Goal: Find contact information: Find contact information

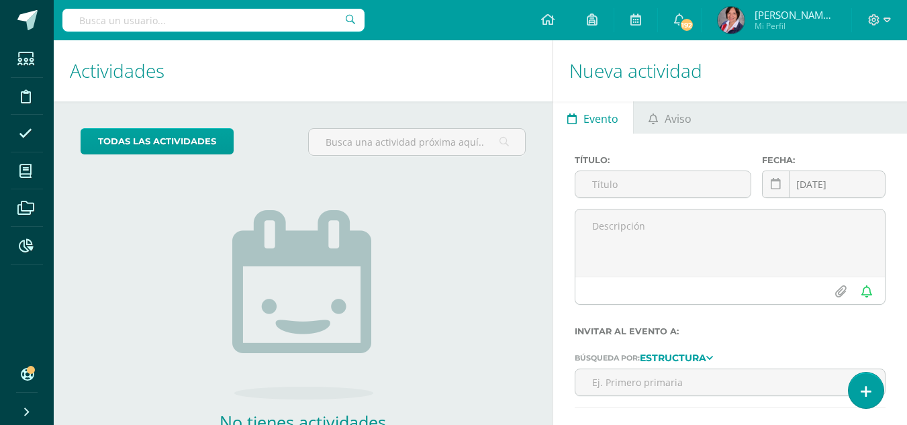
click at [232, 28] on input "text" at bounding box center [213, 20] width 302 height 23
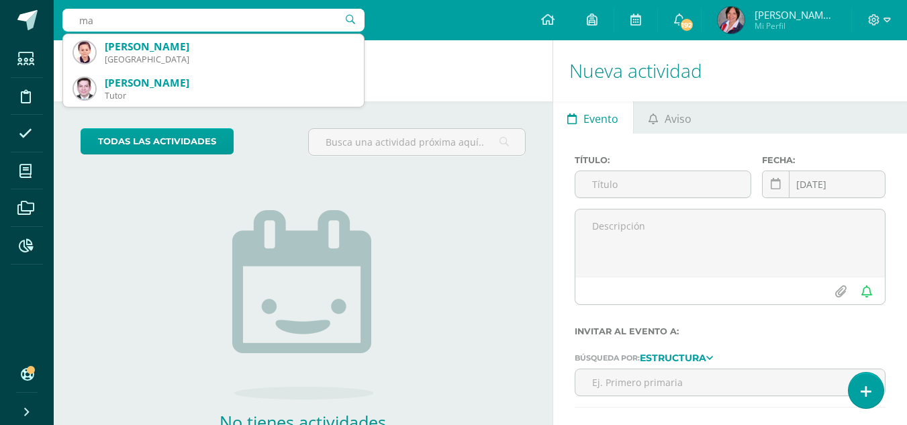
type input "m"
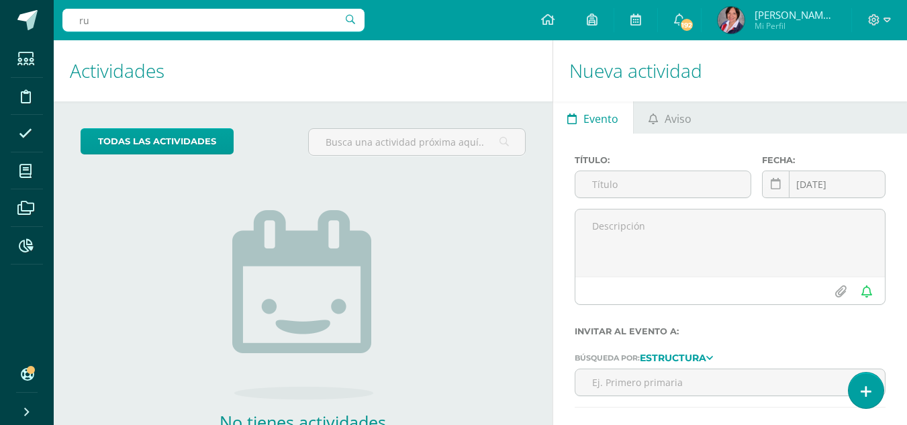
type input "r"
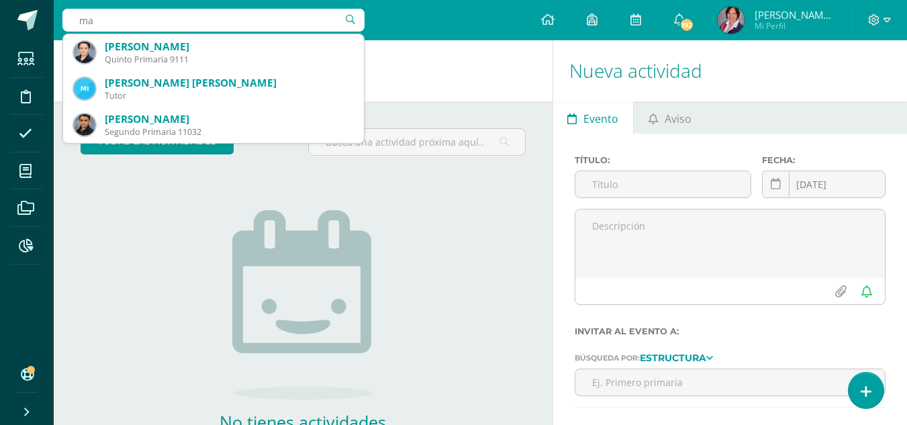
type input "m"
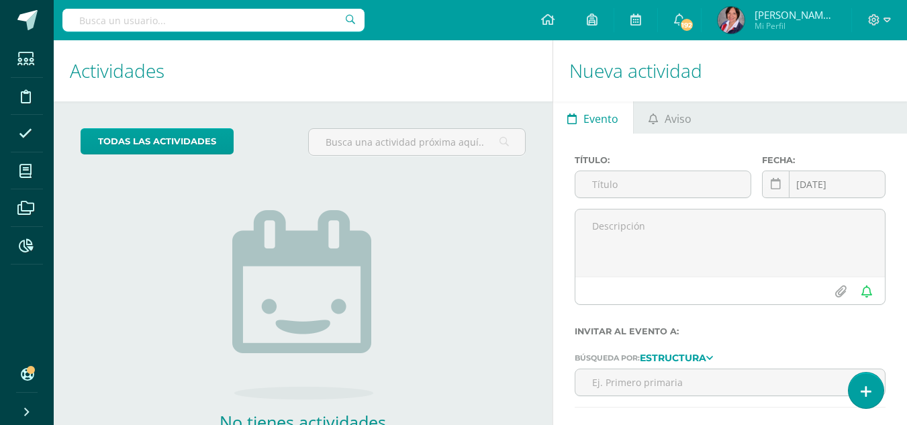
click at [134, 16] on input "text" at bounding box center [213, 20] width 302 height 23
type input "ruíz"
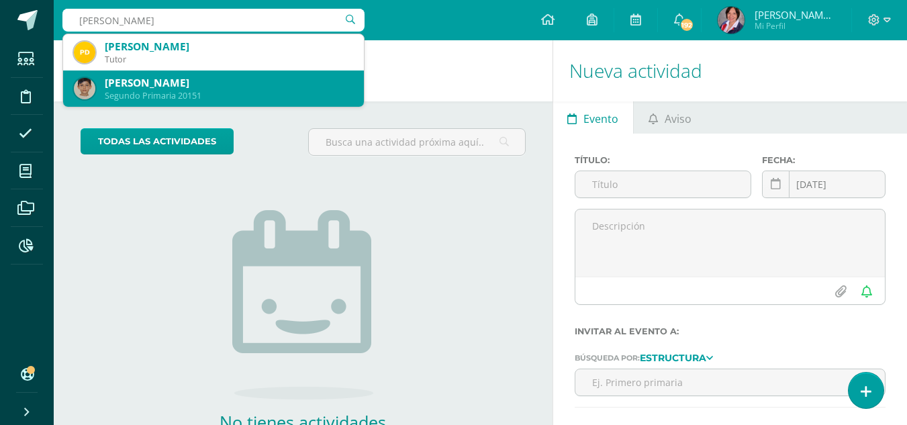
click at [136, 78] on div "Mateo Ruíz García" at bounding box center [229, 83] width 248 height 14
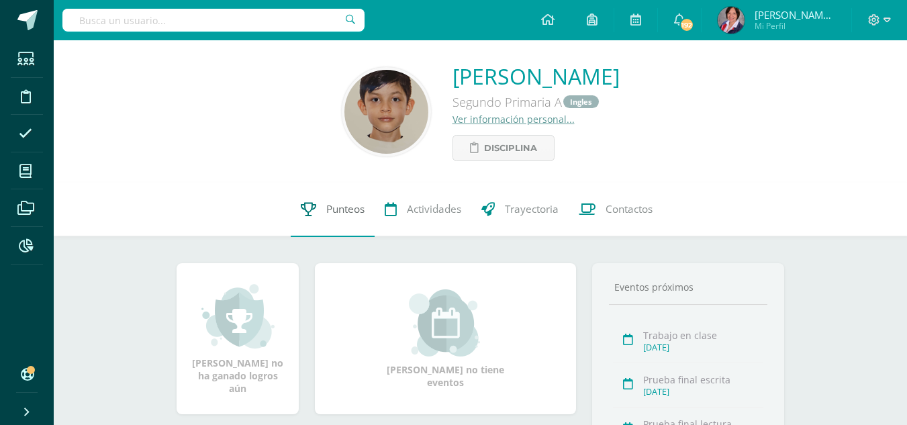
click at [358, 213] on span "Punteos" at bounding box center [345, 210] width 38 height 14
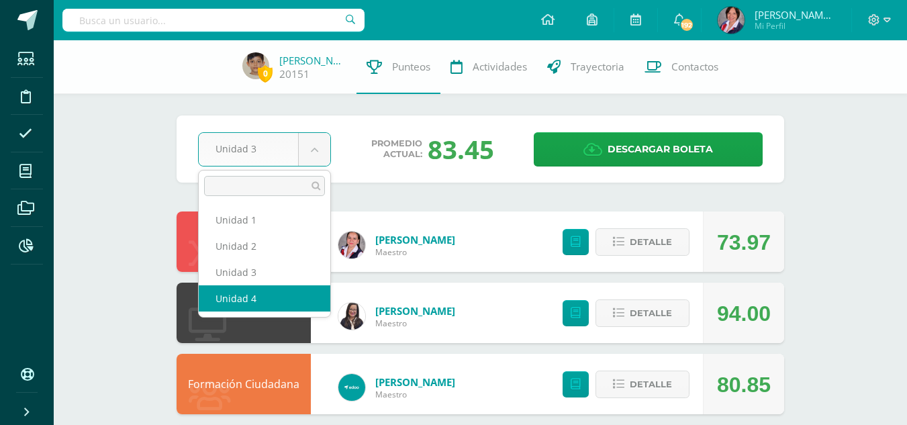
select select "Unidad 4"
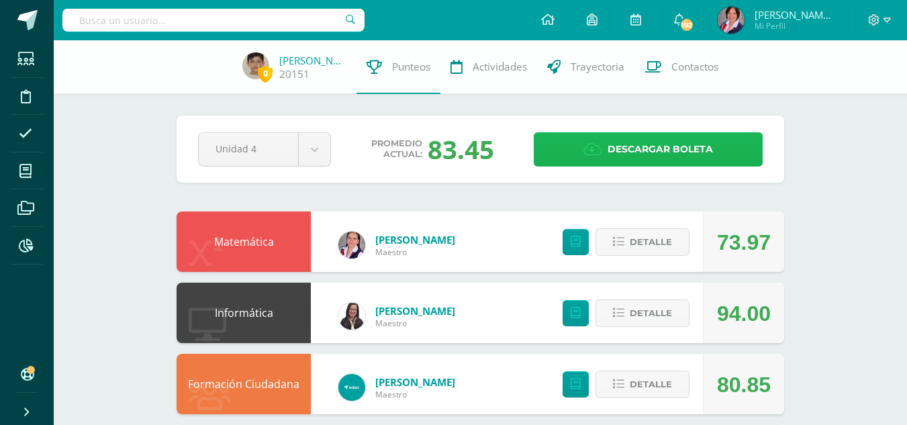
click at [604, 141] on link "Descargar boleta" at bounding box center [648, 149] width 229 height 34
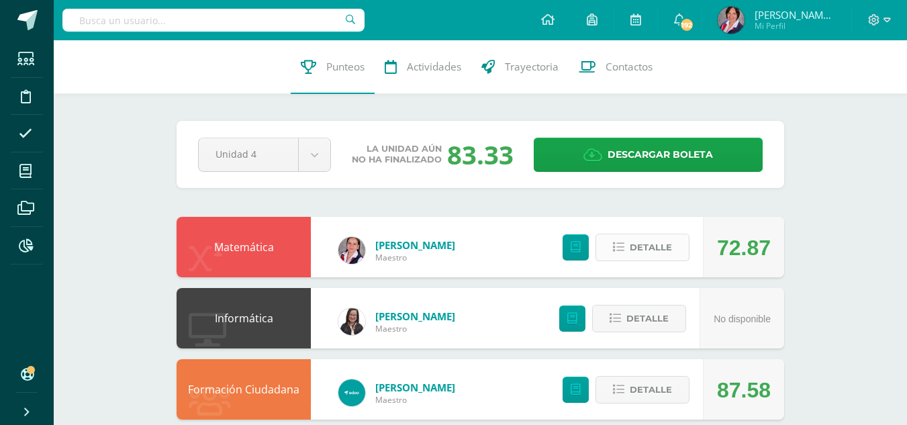
click at [654, 245] on span "Detalle" at bounding box center [651, 247] width 42 height 25
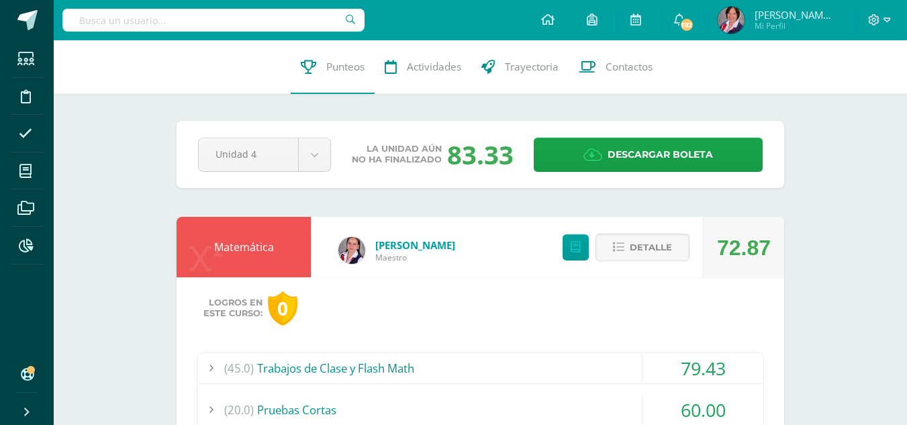
click at [296, 25] on input "text" at bounding box center [213, 20] width 302 height 23
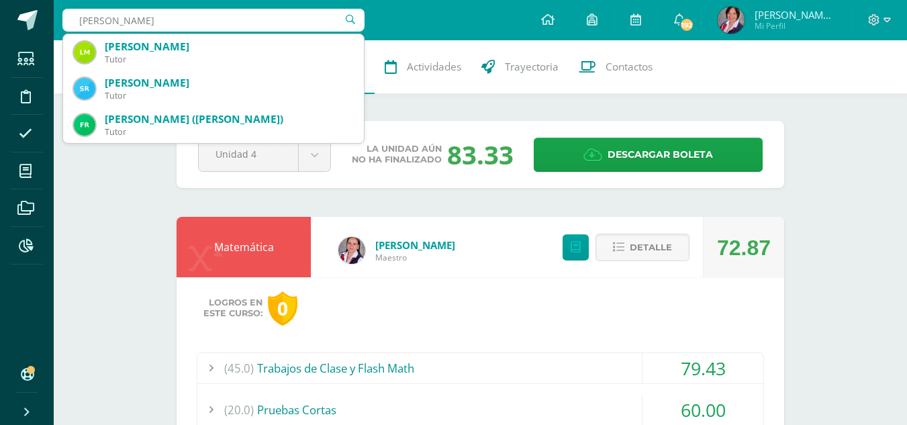
type input "rodrigo cruz"
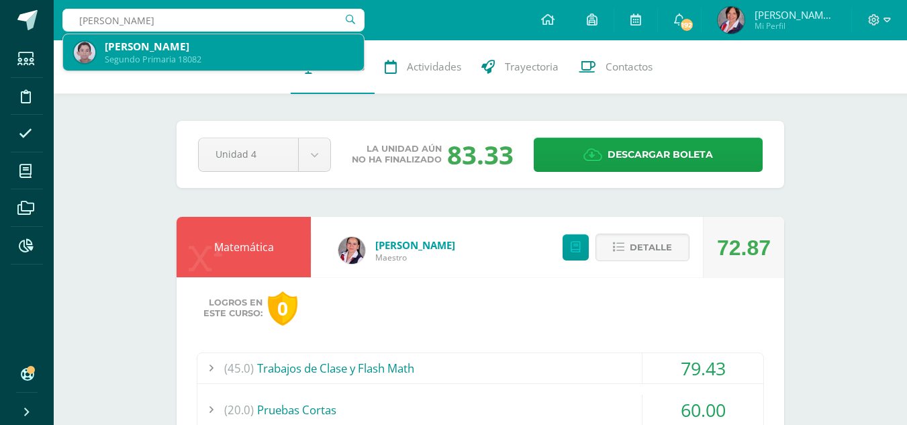
click at [161, 46] on div "José Rodrigo Cruz Lorenzana" at bounding box center [229, 47] width 248 height 14
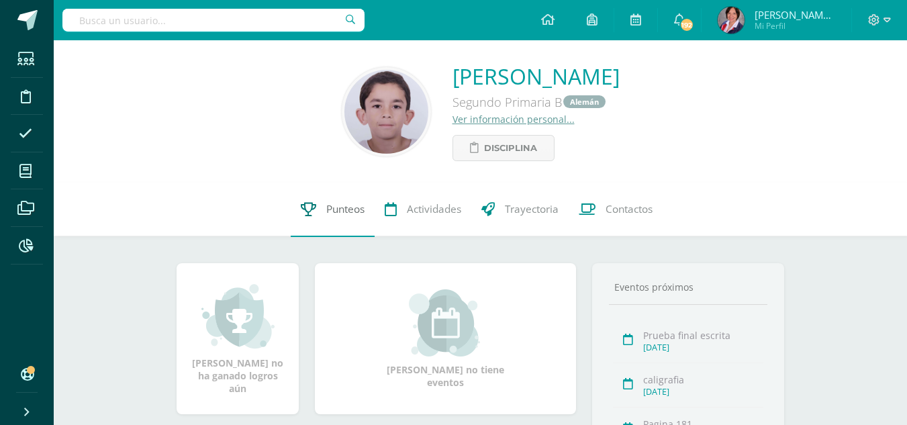
click at [334, 211] on span "Punteos" at bounding box center [345, 210] width 38 height 14
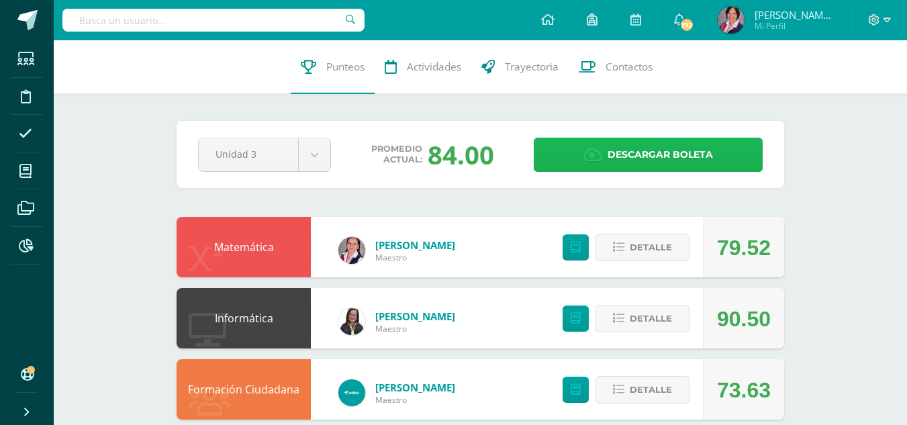
click at [634, 143] on span "Descargar boleta" at bounding box center [659, 154] width 105 height 33
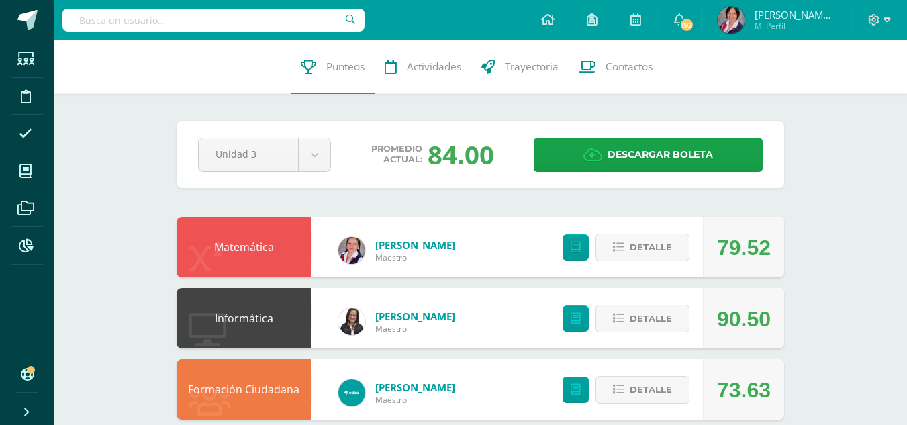
click at [266, 24] on input "text" at bounding box center [213, 20] width 302 height 23
drag, startPoint x: 172, startPoint y: 22, endPoint x: 53, endPoint y: 30, distance: 119.1
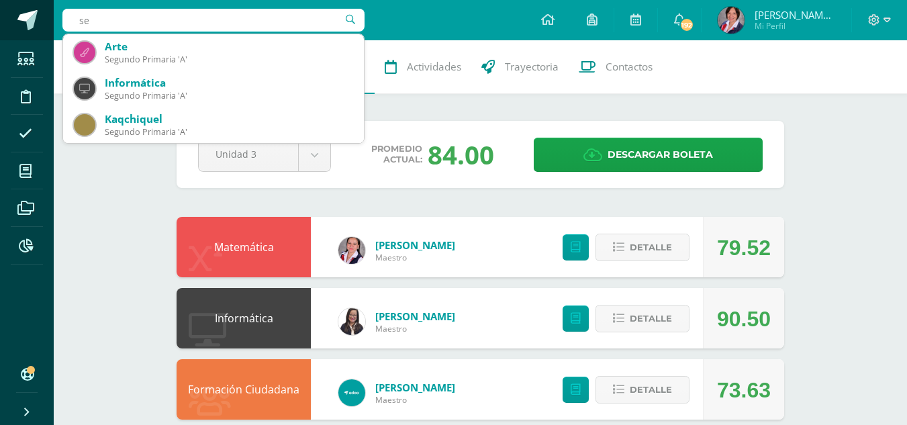
type input "s"
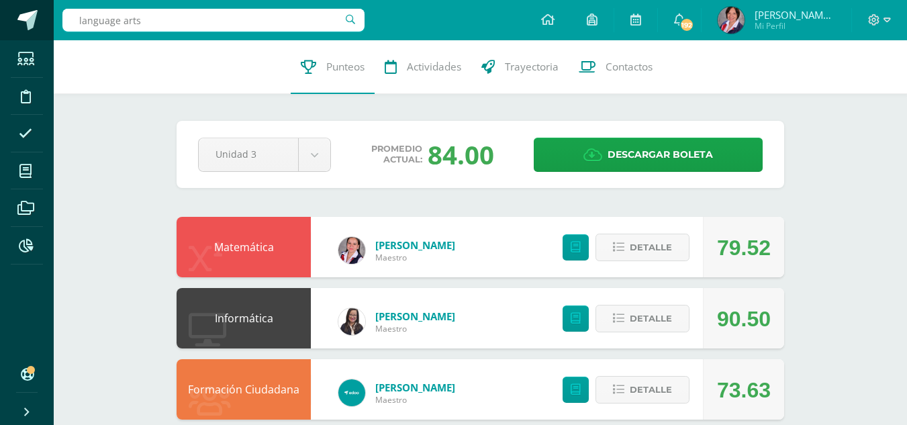
type input "language arts"
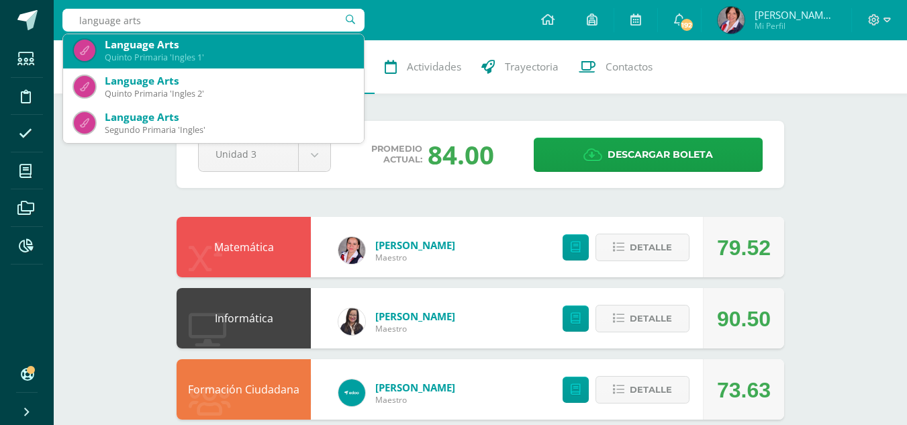
scroll to position [134, 0]
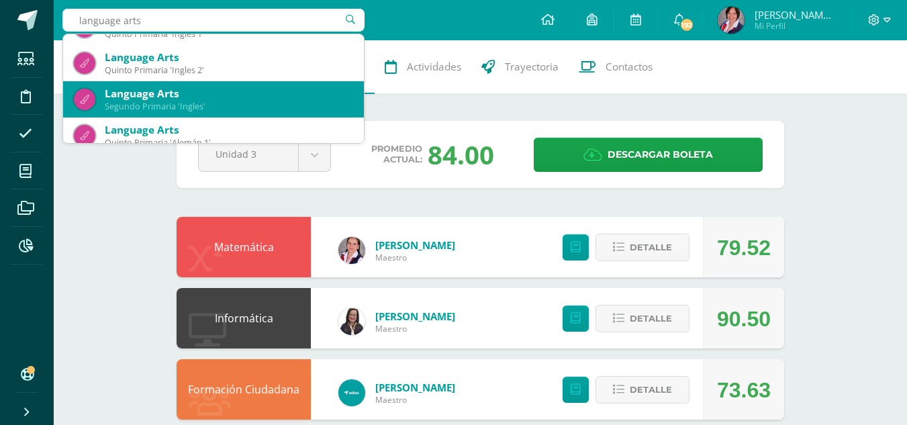
click at [176, 102] on div "Segundo Primaria 'Ingles'" at bounding box center [229, 106] width 248 height 11
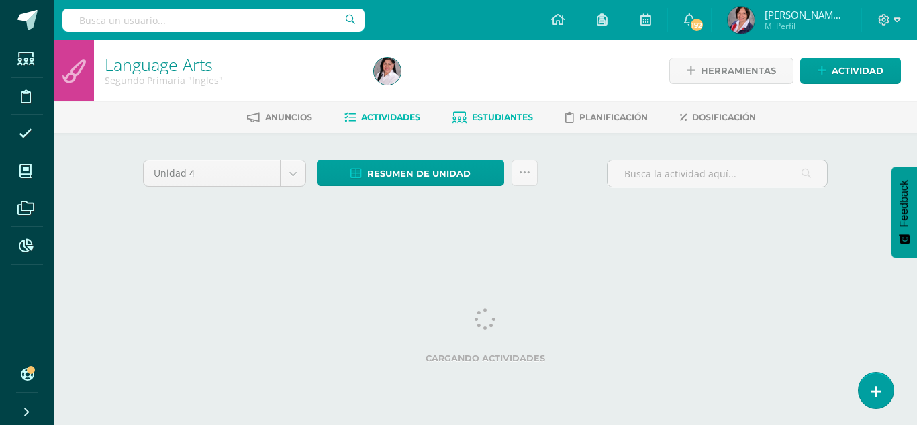
click at [490, 119] on span "Estudiantes" at bounding box center [502, 117] width 61 height 10
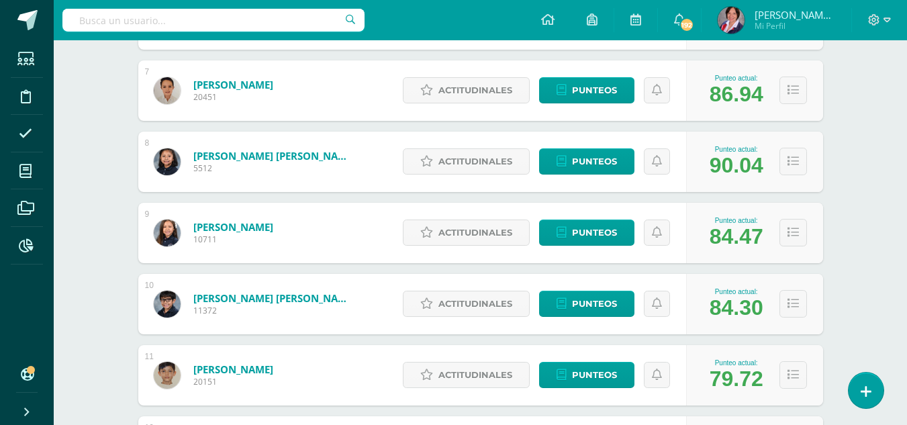
scroll to position [682, 0]
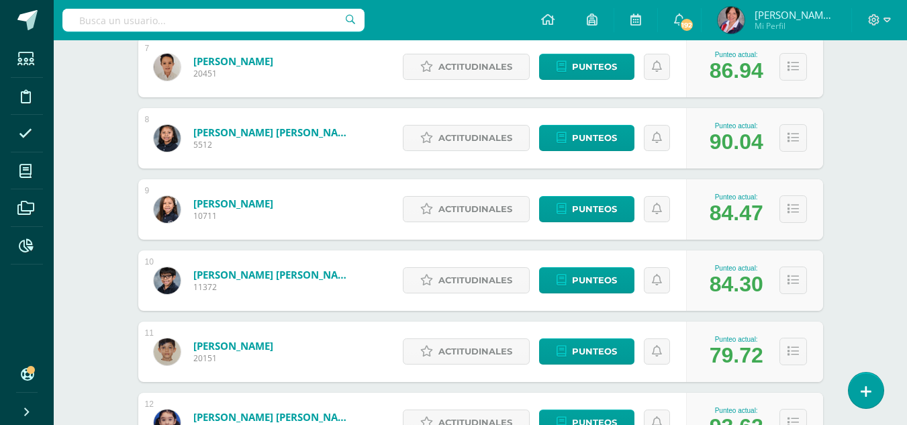
click at [193, 23] on input "text" at bounding box center [213, 20] width 302 height 23
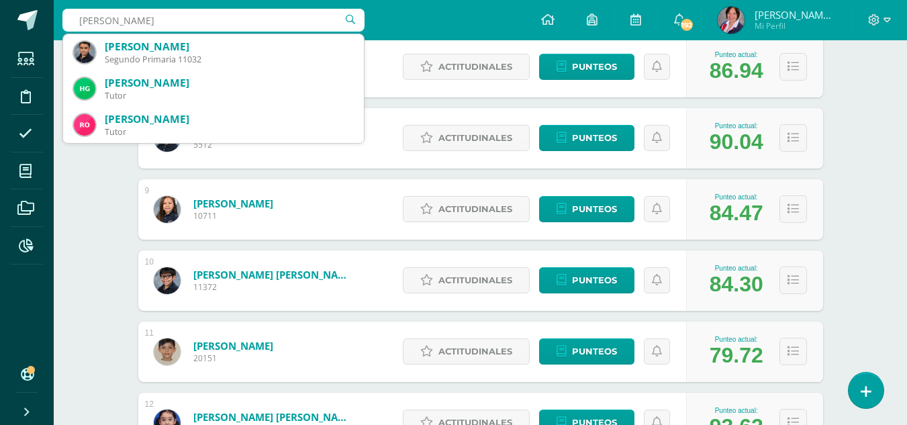
type input "mateo godoy"
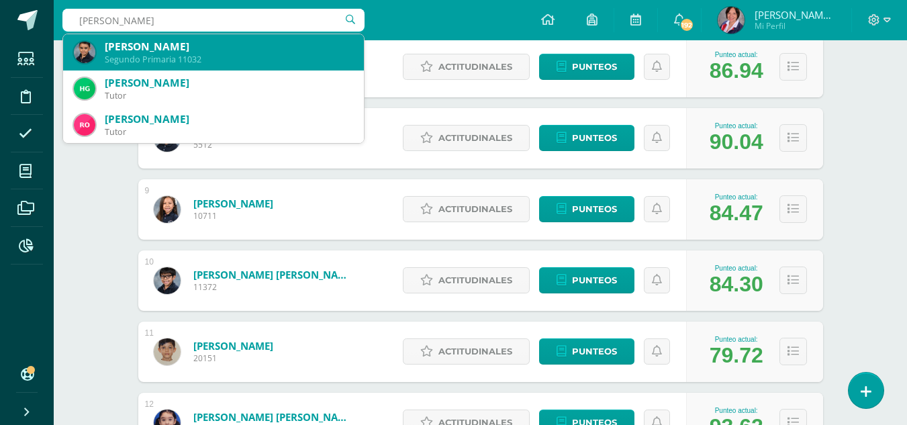
click at [191, 58] on div "Segundo Primaria 11032" at bounding box center [229, 59] width 248 height 11
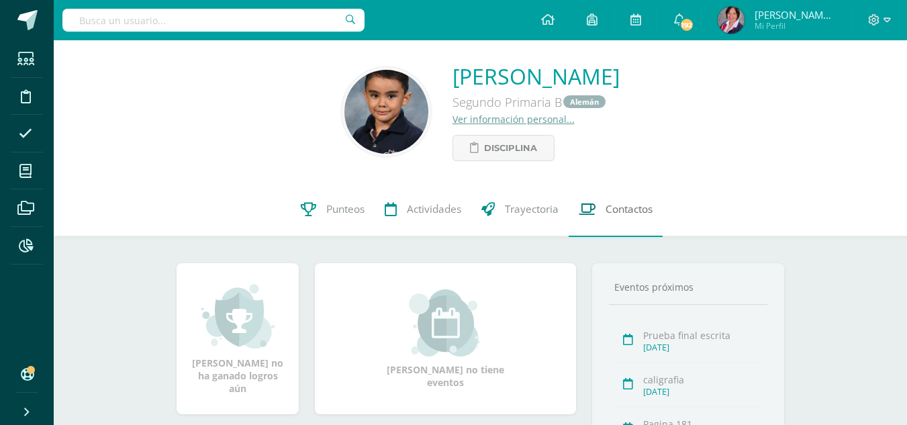
click at [631, 211] on span "Contactos" at bounding box center [628, 210] width 47 height 14
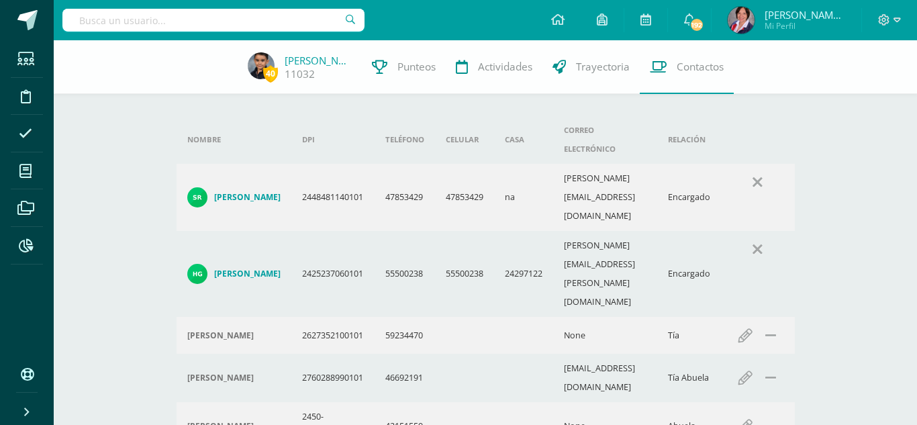
click at [603, 165] on td "silvia_rrizzo@hotmail.com" at bounding box center [605, 197] width 104 height 67
click at [604, 165] on td "silvia_rrizzo@hotmail.com" at bounding box center [605, 197] width 104 height 67
copy td "silvia_rrizzo@hotmail.com"
click at [632, 231] on td "hugo.godoy@serviproguatemala.com" at bounding box center [605, 274] width 104 height 86
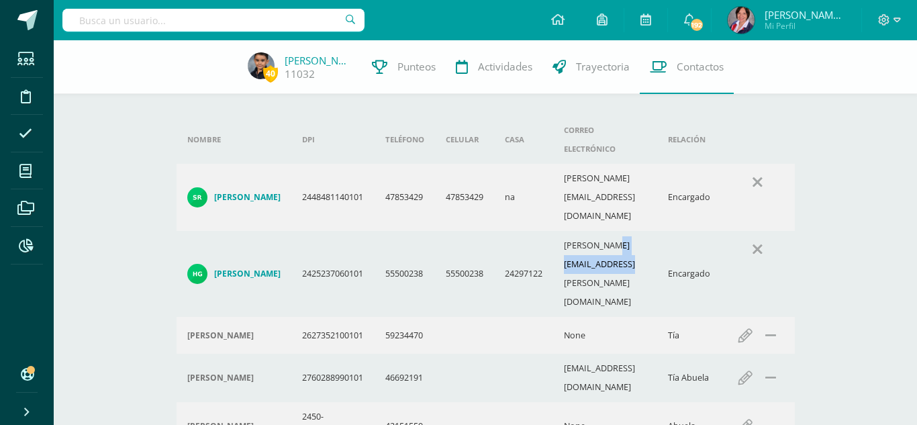
click at [632, 231] on td "hugo.godoy@serviproguatemala.com" at bounding box center [605, 274] width 104 height 86
copy td "hugo.godoy@serviproguatemala.com"
click at [268, 192] on h4 "Silvia María Rosales Rizzo" at bounding box center [247, 197] width 66 height 11
click at [260, 268] on h4 "[PERSON_NAME]" at bounding box center [247, 273] width 66 height 11
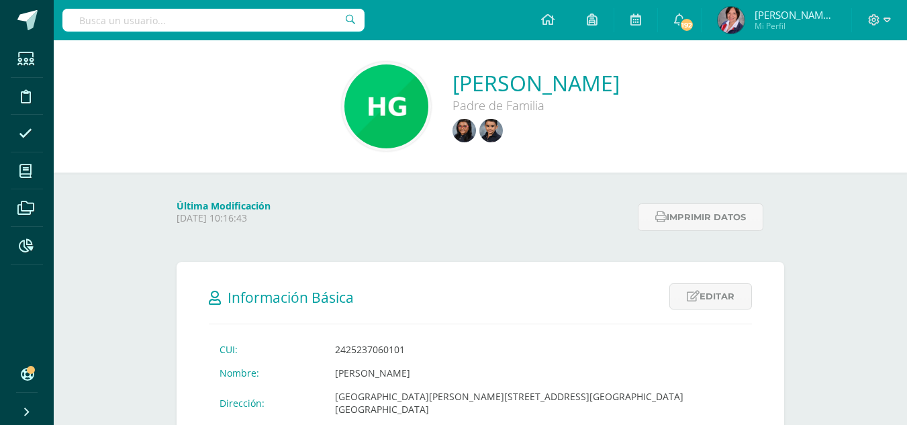
click at [258, 28] on input "text" at bounding box center [213, 20] width 302 height 23
type input "matias mendizabal"
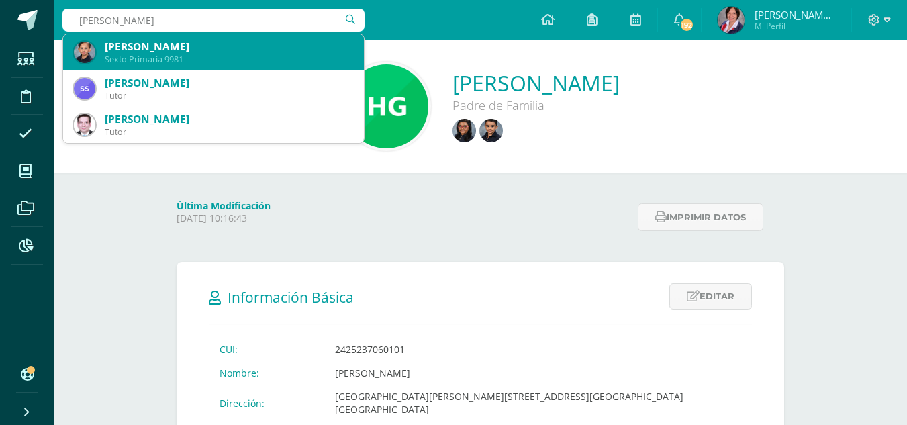
click at [258, 54] on div "Sexto Primaria 9981" at bounding box center [229, 59] width 248 height 11
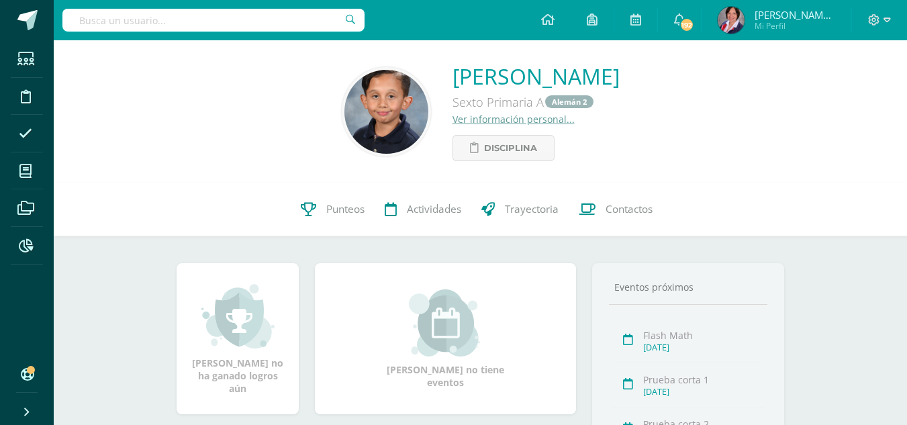
click at [156, 21] on input "text" at bounding box center [213, 20] width 302 height 23
type input "luc"
